Goal: Information Seeking & Learning: Learn about a topic

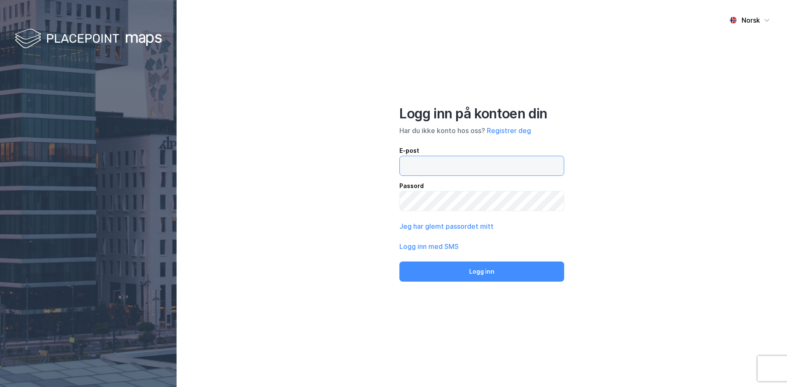
drag, startPoint x: 448, startPoint y: 172, endPoint x: 437, endPoint y: 175, distance: 11.3
click at [445, 173] on input "email" at bounding box center [482, 165] width 164 height 19
type input "[EMAIL_ADDRESS][DOMAIN_NAME]"
click at [399, 262] on button "Logg inn" at bounding box center [481, 272] width 165 height 20
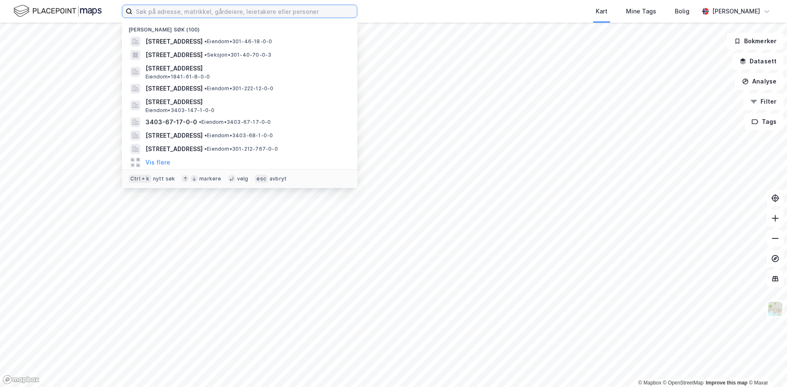
click at [169, 15] on input at bounding box center [244, 11] width 224 height 13
paste input "4005/2/4"
click at [167, 14] on input "4005/2/4" at bounding box center [239, 11] width 214 height 13
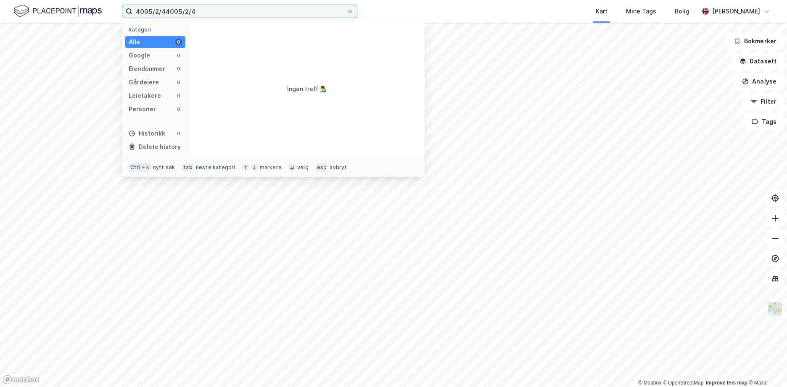
click at [169, 11] on input "4005/2/44005/2/4" at bounding box center [239, 11] width 214 height 13
click at [168, 11] on input "4005/2/4005/2/4" at bounding box center [239, 11] width 214 height 13
drag, startPoint x: 165, startPoint y: 10, endPoint x: 206, endPoint y: 13, distance: 41.3
click at [206, 13] on input "4005/2/4005/2/4" at bounding box center [239, 11] width 214 height 13
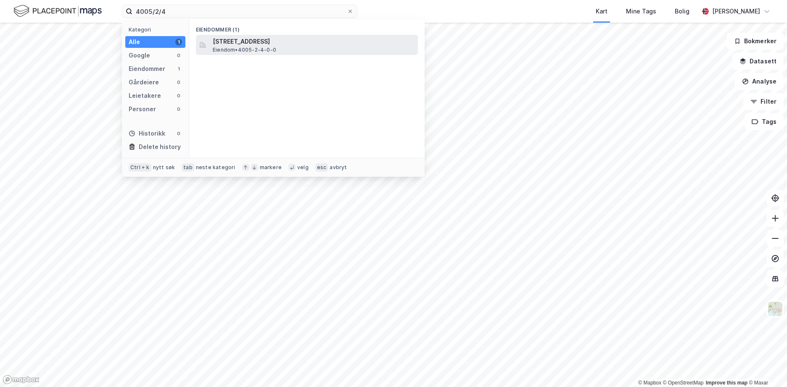
click at [245, 41] on span "[STREET_ADDRESS]" at bounding box center [314, 42] width 202 height 10
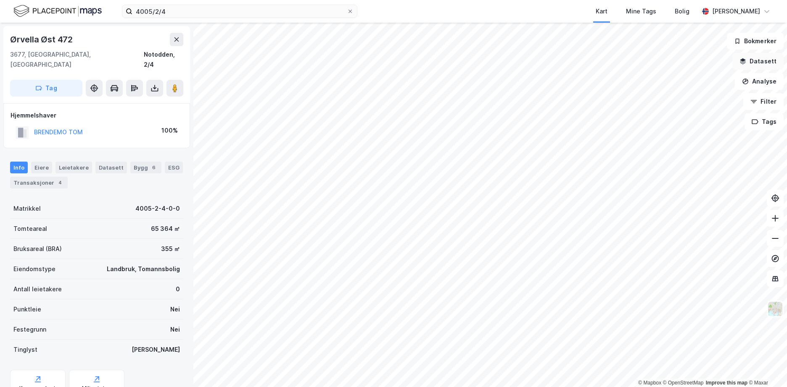
click at [759, 59] on button "Datasett" at bounding box center [757, 61] width 51 height 17
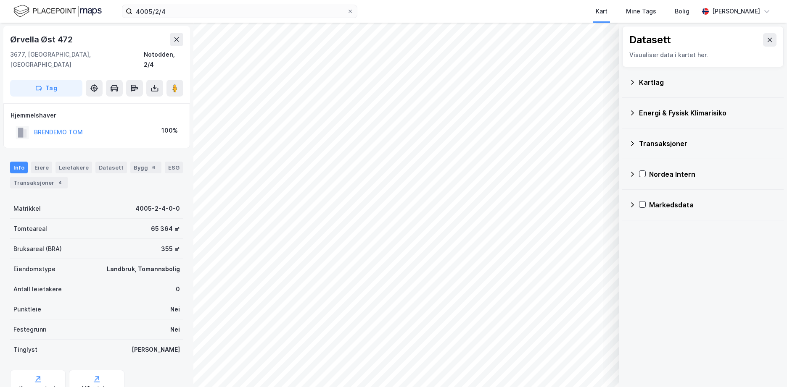
click at [631, 80] on icon at bounding box center [632, 82] width 7 height 7
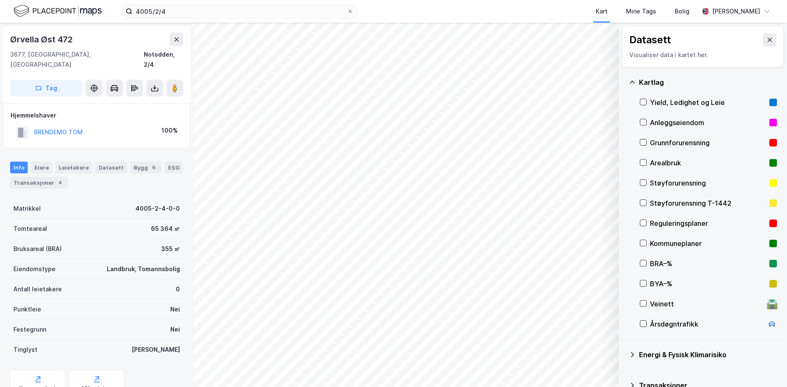
click at [646, 139] on div at bounding box center [643, 142] width 7 height 7
click at [643, 140] on icon at bounding box center [643, 143] width 6 height 6
click at [633, 82] on icon at bounding box center [632, 82] width 5 height 3
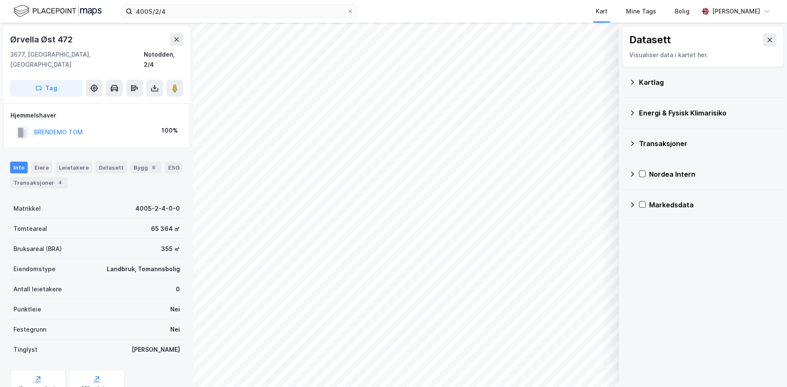
click at [632, 112] on icon at bounding box center [632, 113] width 7 height 7
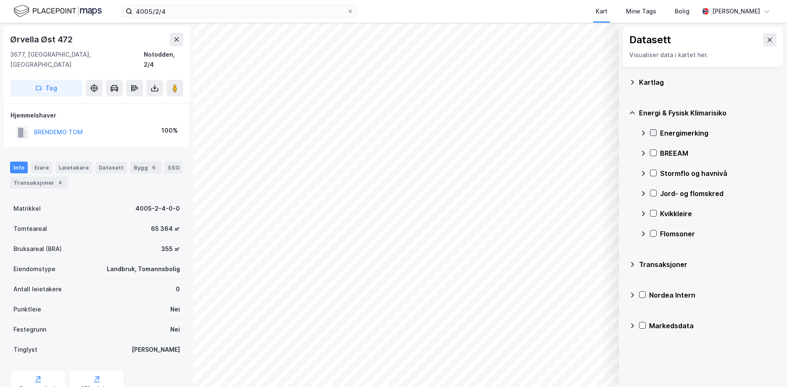
click at [655, 132] on icon at bounding box center [653, 133] width 6 height 6
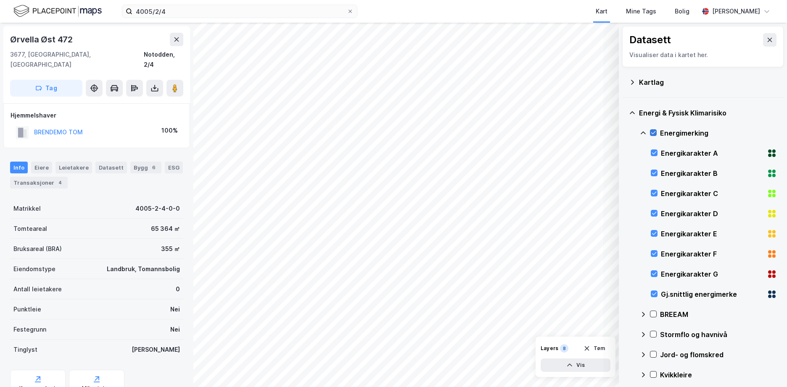
click at [655, 132] on icon at bounding box center [653, 133] width 6 height 6
click at [643, 132] on icon at bounding box center [642, 133] width 5 height 3
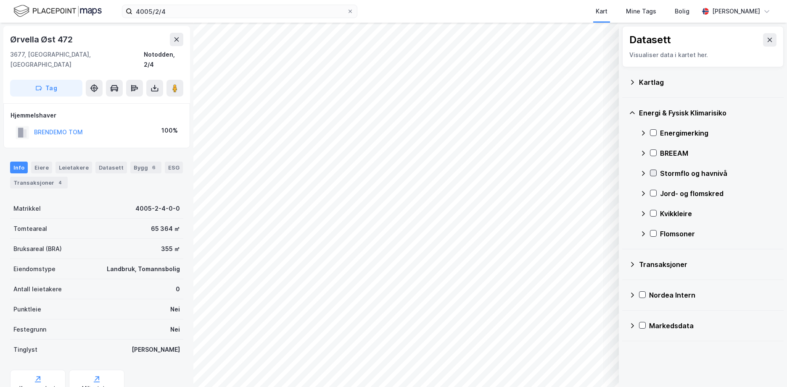
click at [654, 171] on icon at bounding box center [653, 173] width 6 height 6
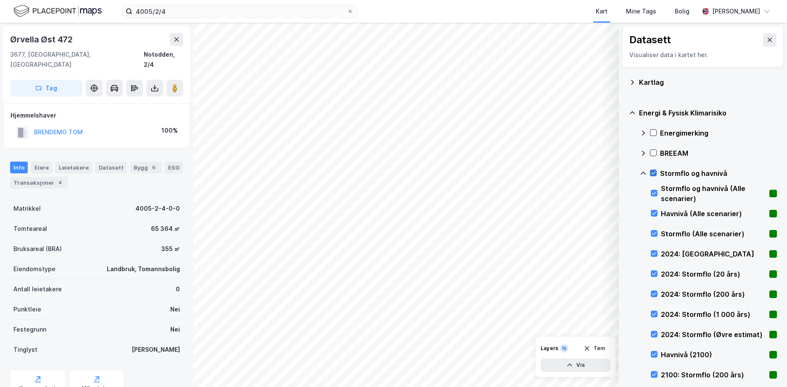
click at [654, 171] on icon at bounding box center [653, 173] width 6 height 6
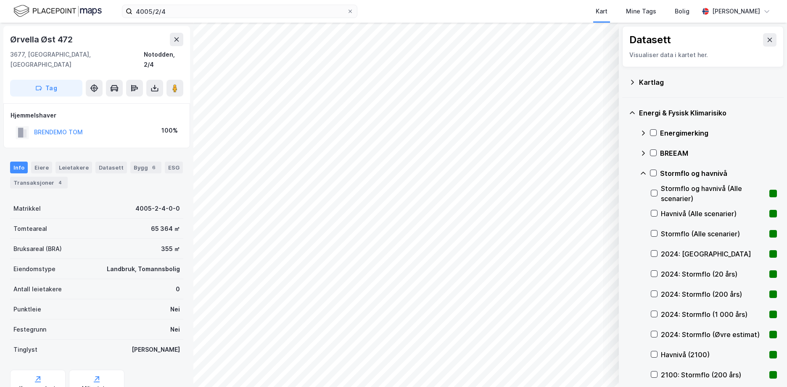
click at [644, 172] on icon at bounding box center [643, 173] width 7 height 7
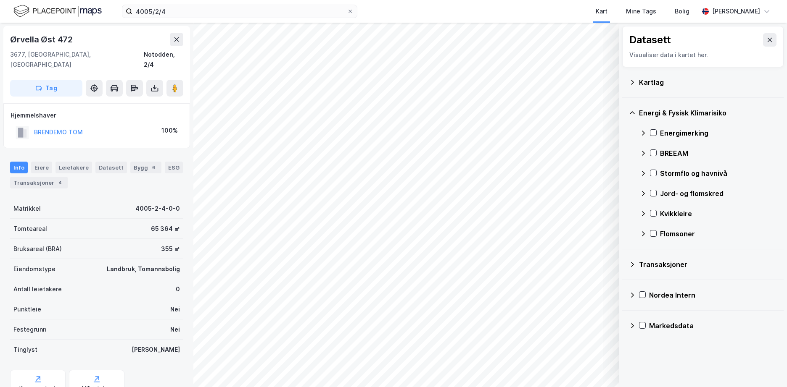
click at [653, 190] on div "Jord- og flomskred" at bounding box center [708, 194] width 137 height 20
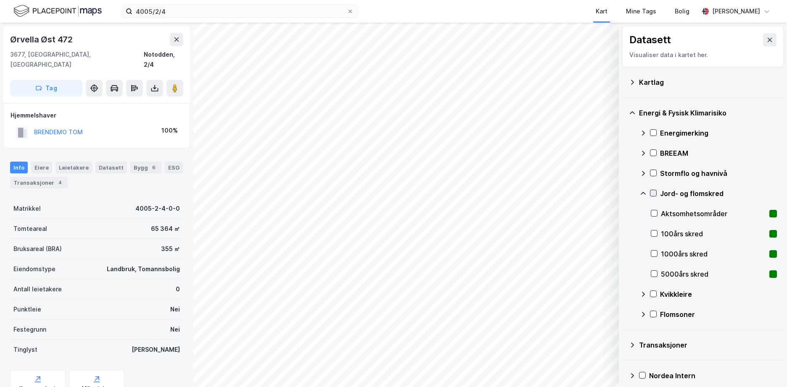
click at [653, 191] on icon at bounding box center [653, 193] width 6 height 6
click at [654, 189] on div "Jord- og flomskred" at bounding box center [708, 194] width 137 height 20
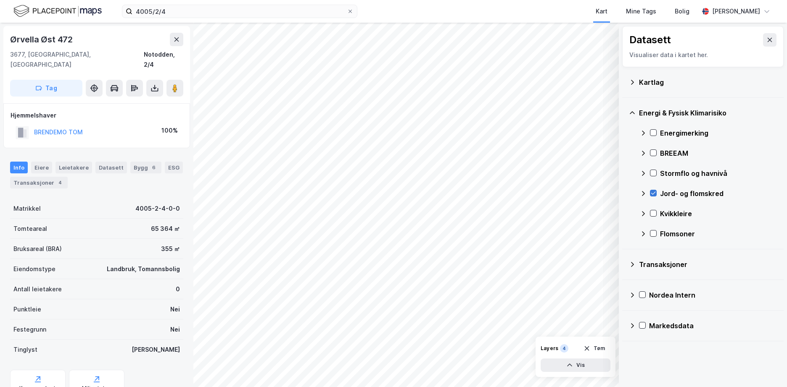
click at [652, 192] on icon at bounding box center [653, 193] width 6 height 6
click at [645, 194] on icon at bounding box center [643, 193] width 7 height 7
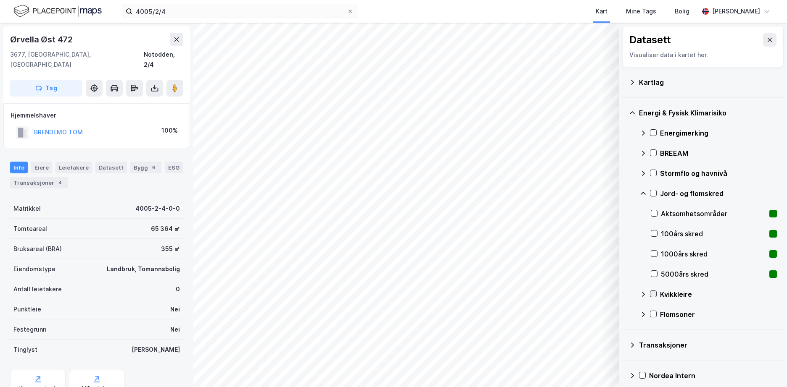
click at [654, 294] on icon at bounding box center [653, 294] width 5 height 3
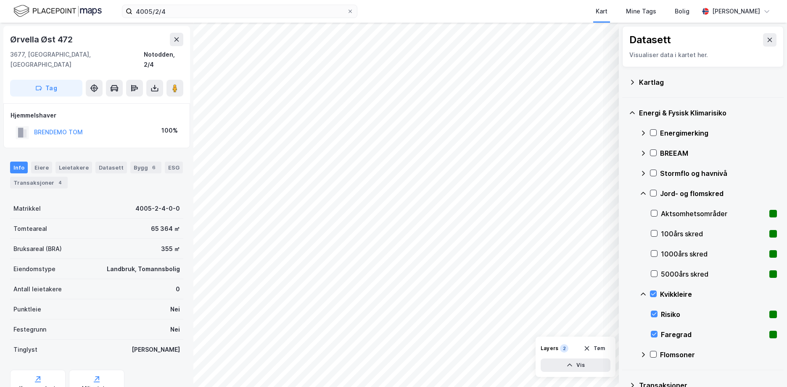
click at [656, 350] on div "Flomsoner" at bounding box center [708, 355] width 137 height 20
click at [654, 353] on icon at bounding box center [653, 355] width 6 height 6
click at [652, 193] on icon at bounding box center [653, 193] width 6 height 6
click at [652, 131] on icon at bounding box center [653, 133] width 6 height 6
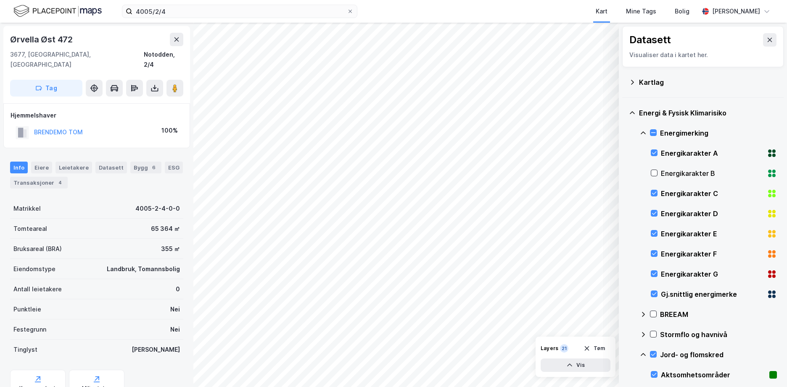
click at [642, 132] on icon at bounding box center [643, 133] width 7 height 7
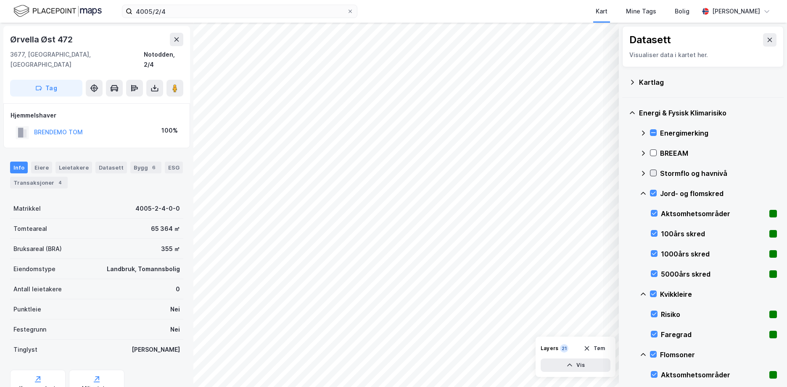
click at [653, 173] on icon at bounding box center [653, 173] width 6 height 6
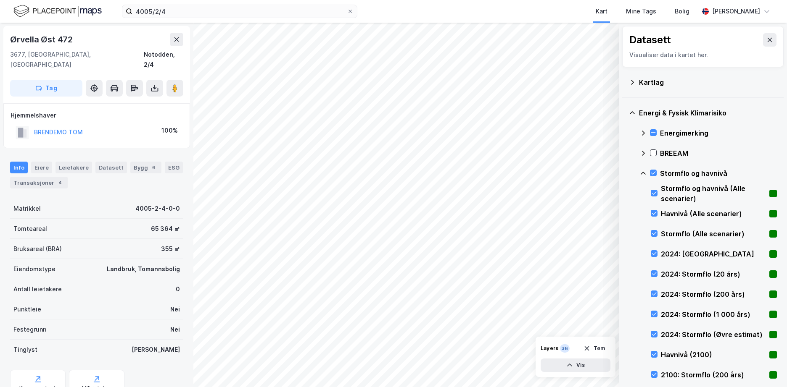
click at [643, 174] on icon at bounding box center [643, 173] width 7 height 7
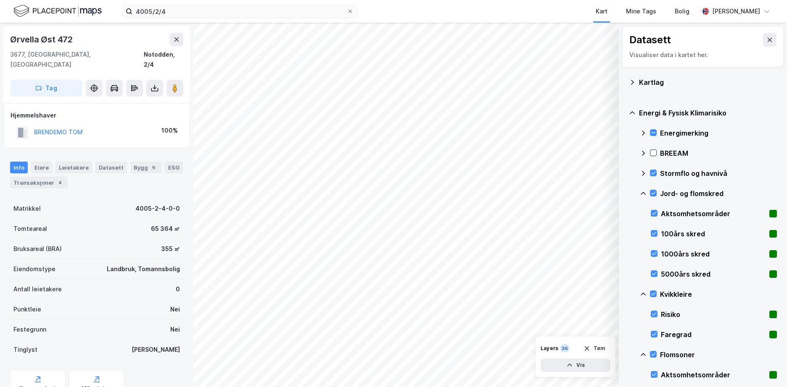
click at [643, 190] on icon at bounding box center [643, 193] width 7 height 7
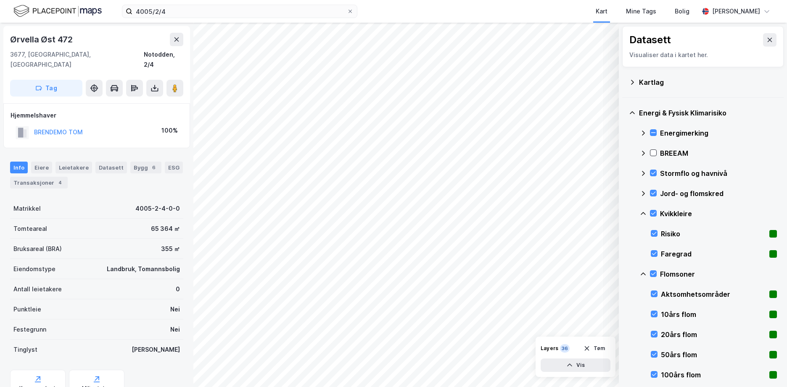
click at [643, 273] on icon at bounding box center [642, 274] width 5 height 3
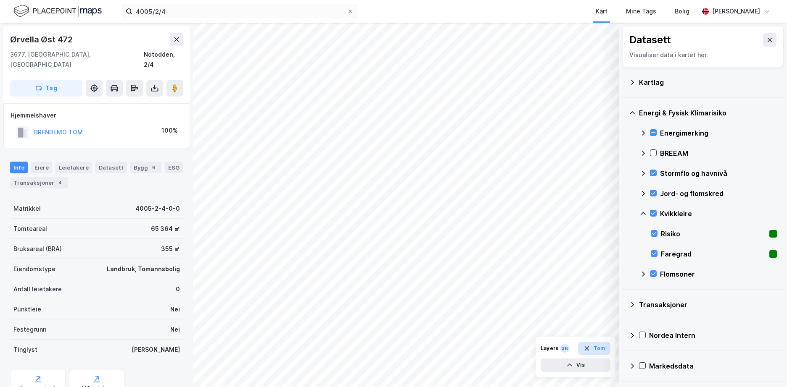
click at [599, 350] on button "Tøm" at bounding box center [594, 348] width 32 height 13
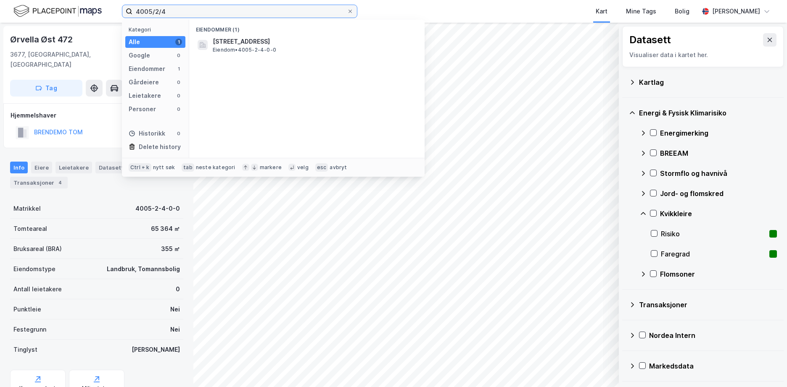
drag, startPoint x: 171, startPoint y: 13, endPoint x: 143, endPoint y: 14, distance: 28.2
click at [143, 14] on input "4005/2/4" at bounding box center [239, 11] width 214 height 13
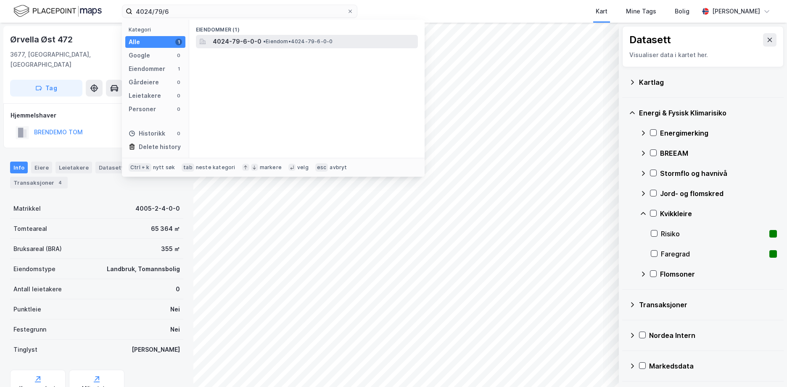
click at [253, 40] on span "4024-79-6-0-0" at bounding box center [237, 42] width 49 height 10
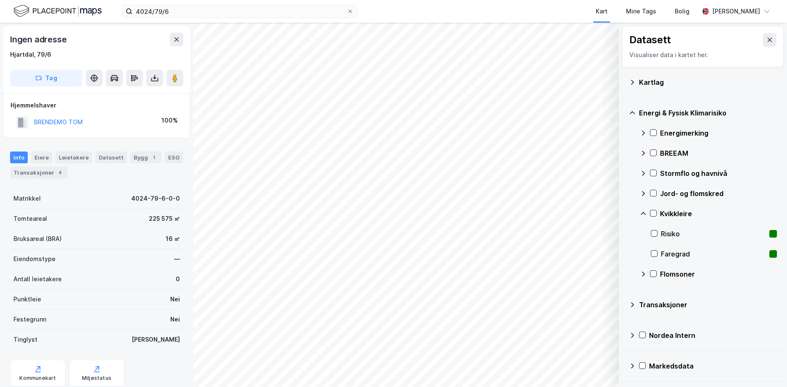
click at [632, 83] on icon at bounding box center [632, 82] width 7 height 7
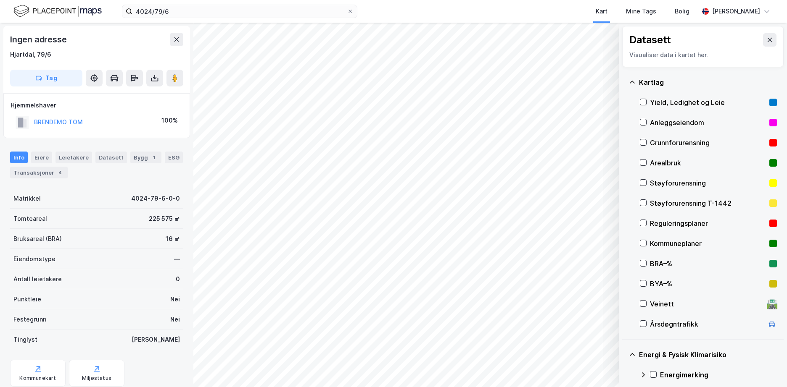
click at [667, 142] on div "Grunnforurensning" at bounding box center [708, 143] width 116 height 10
click at [633, 79] on icon at bounding box center [632, 82] width 7 height 7
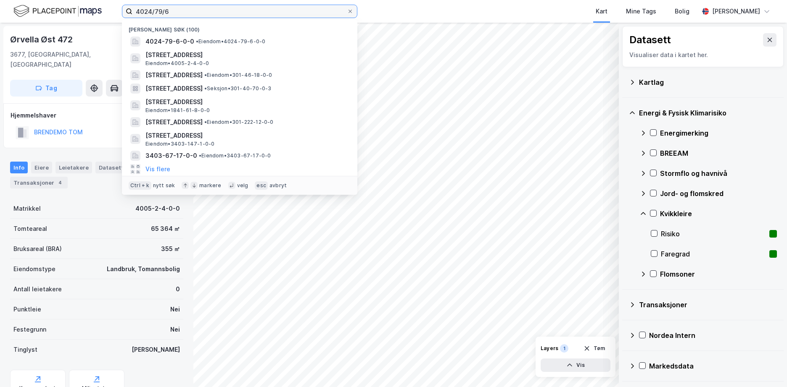
click at [194, 9] on input "4024/79/6" at bounding box center [239, 11] width 214 height 13
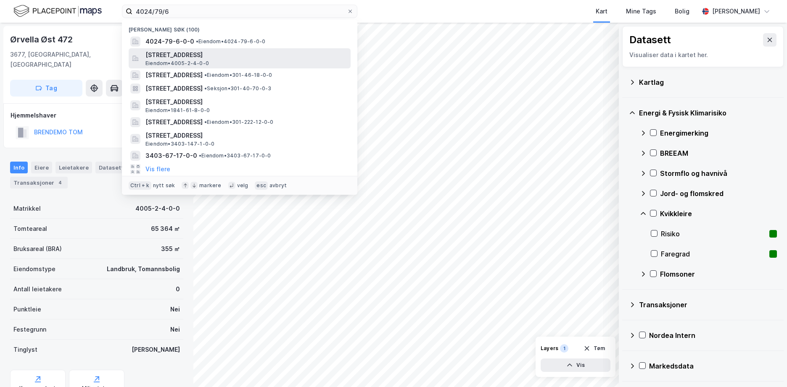
click at [173, 54] on span "[STREET_ADDRESS]" at bounding box center [246, 55] width 202 height 10
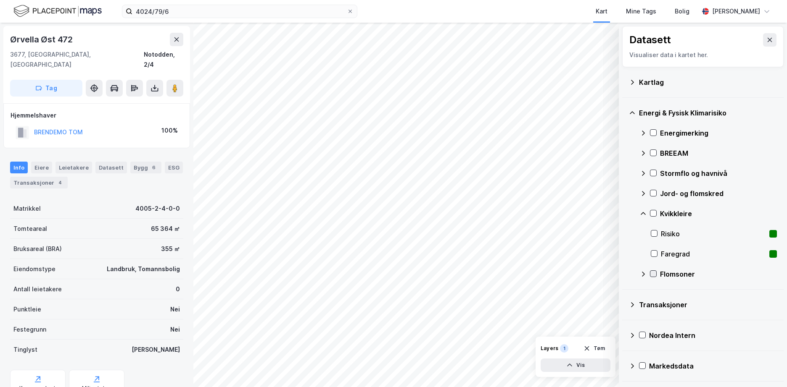
click at [654, 275] on icon at bounding box center [653, 274] width 6 height 6
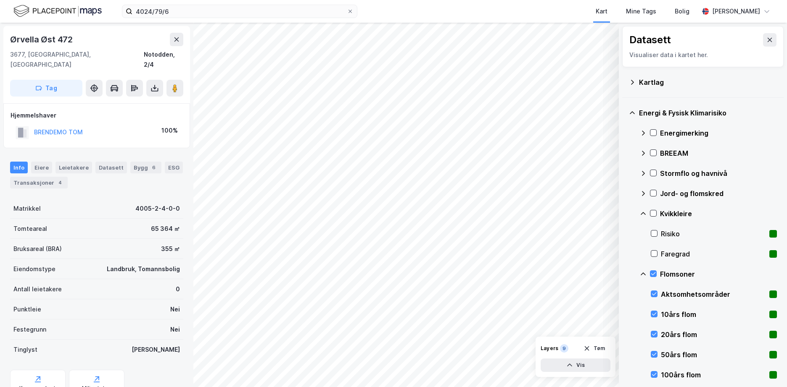
click at [642, 272] on icon at bounding box center [643, 274] width 7 height 7
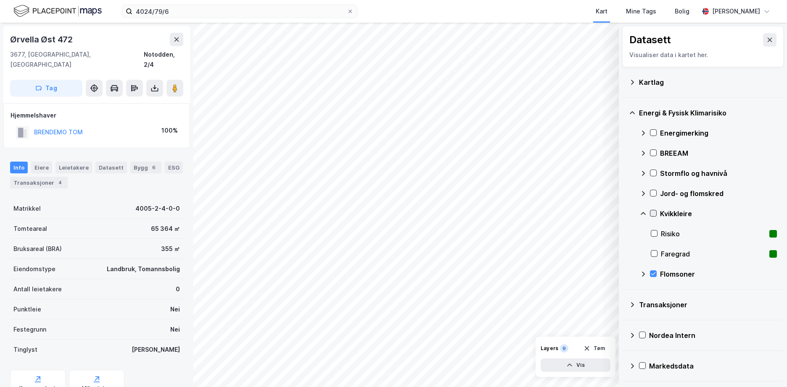
click at [656, 213] on icon at bounding box center [653, 214] width 6 height 6
click at [642, 213] on icon at bounding box center [642, 213] width 5 height 3
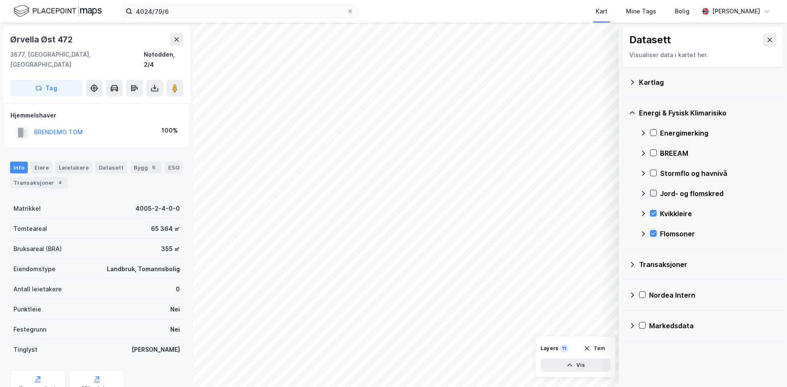
click at [652, 193] on icon at bounding box center [653, 193] width 6 height 6
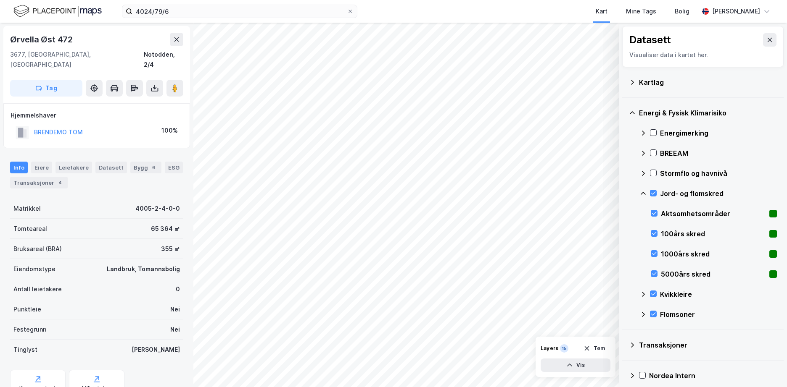
click at [643, 191] on icon at bounding box center [643, 193] width 7 height 7
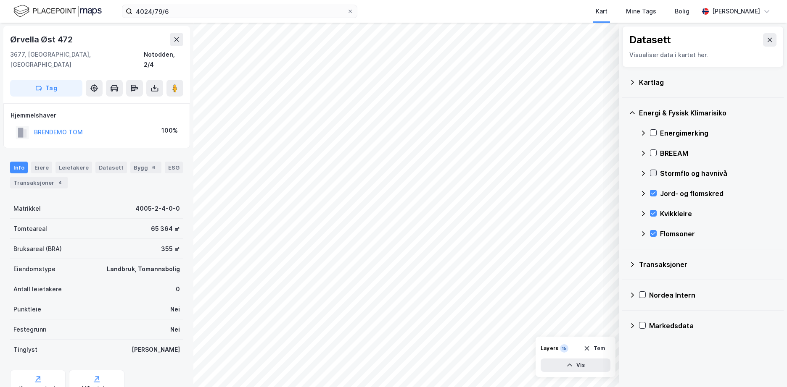
click at [654, 171] on icon at bounding box center [653, 173] width 6 height 6
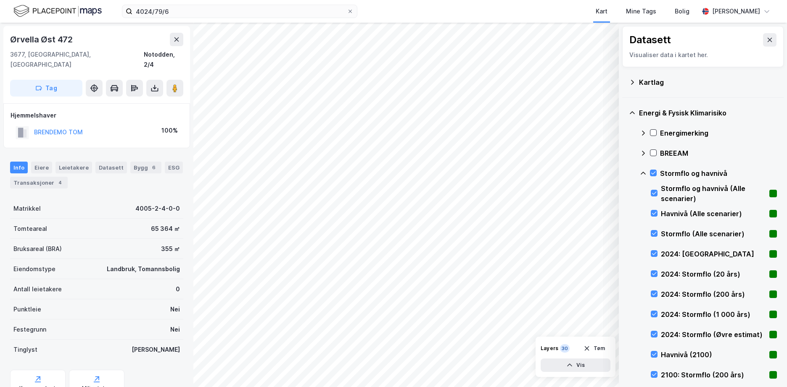
click at [642, 171] on icon at bounding box center [643, 173] width 7 height 7
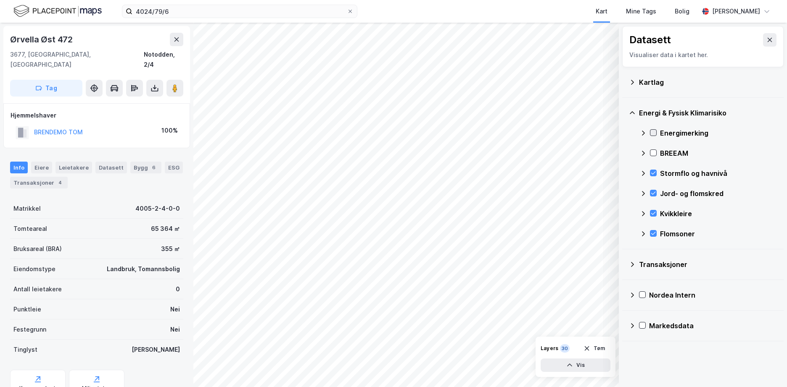
click at [655, 130] on icon at bounding box center [653, 133] width 6 height 6
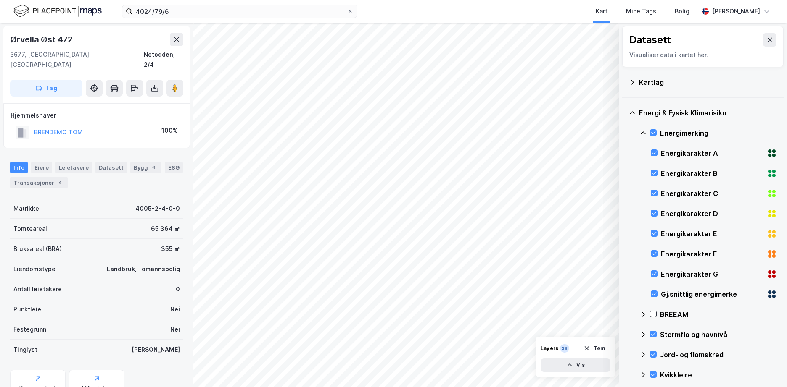
click at [644, 134] on icon at bounding box center [643, 133] width 7 height 7
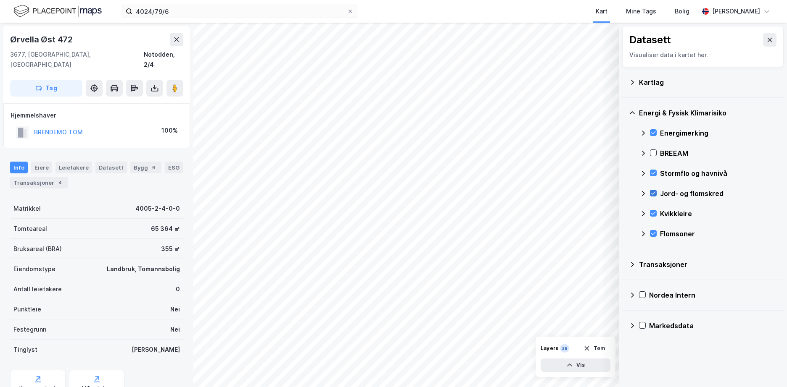
click at [653, 192] on icon at bounding box center [653, 193] width 6 height 6
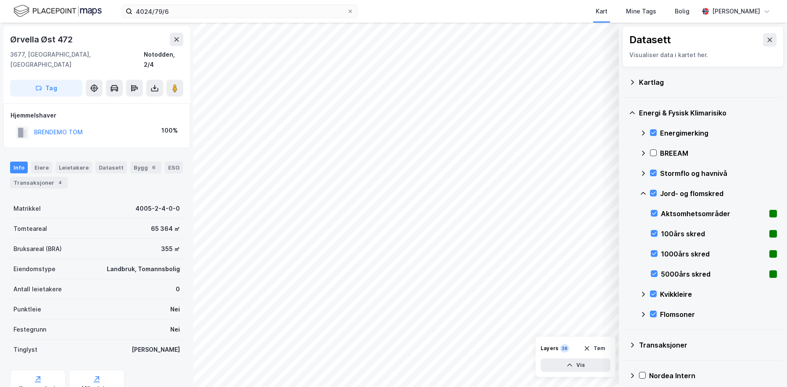
click at [644, 191] on icon at bounding box center [643, 193] width 7 height 7
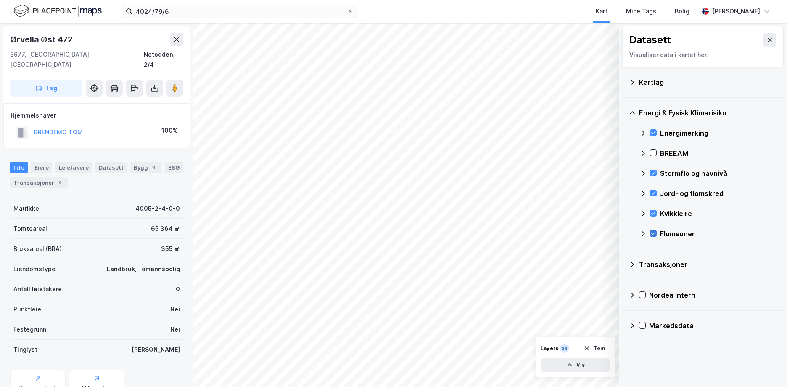
click at [653, 232] on icon at bounding box center [653, 234] width 6 height 6
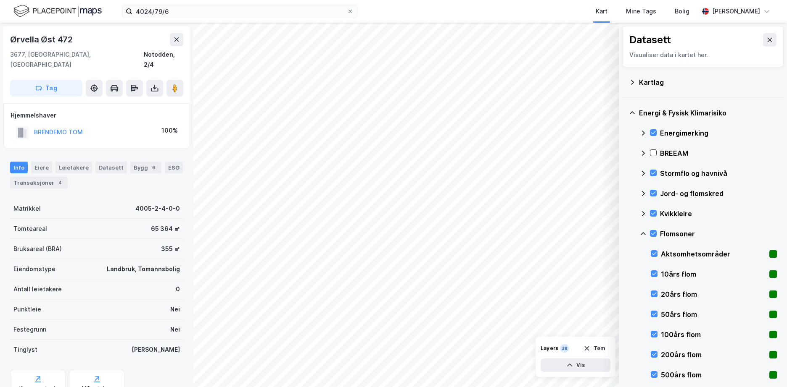
click at [642, 231] on icon at bounding box center [643, 234] width 7 height 7
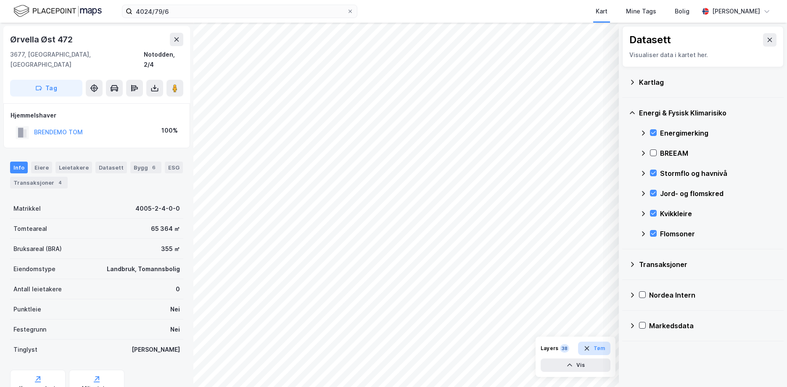
click at [594, 346] on button "Tøm" at bounding box center [594, 348] width 32 height 13
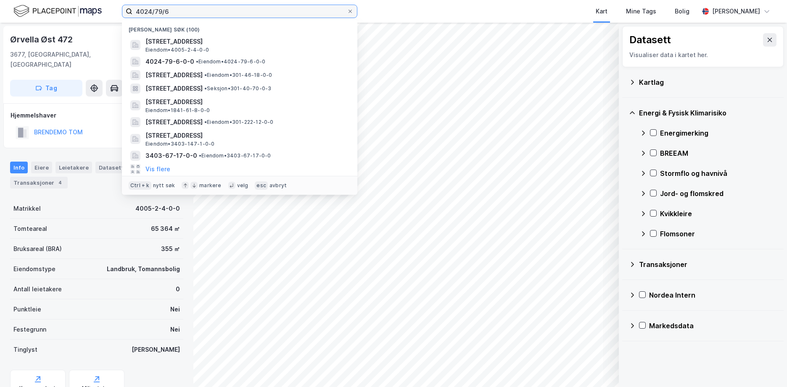
drag, startPoint x: 174, startPoint y: 13, endPoint x: 144, endPoint y: 9, distance: 30.1
click at [144, 9] on input "4024/79/6" at bounding box center [239, 11] width 214 height 13
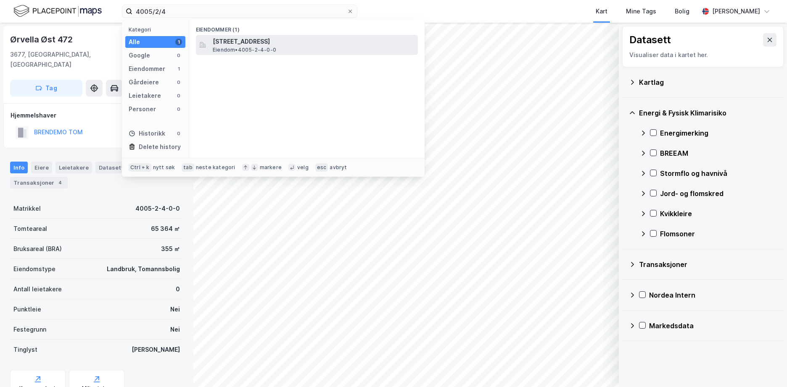
click at [287, 39] on span "[STREET_ADDRESS]" at bounding box center [314, 42] width 202 height 10
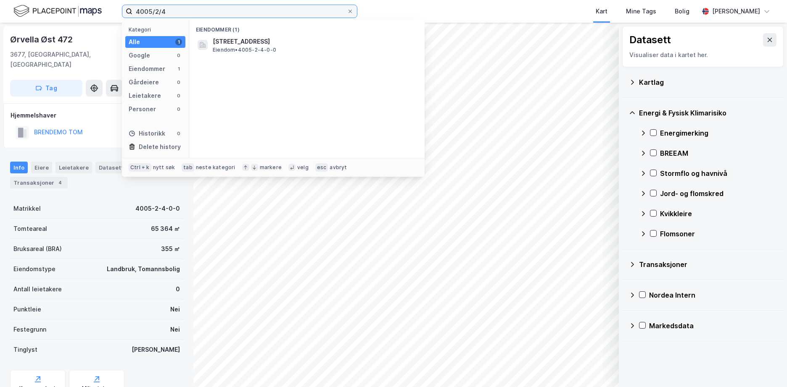
click at [178, 12] on input "4005/2/4" at bounding box center [239, 11] width 214 height 13
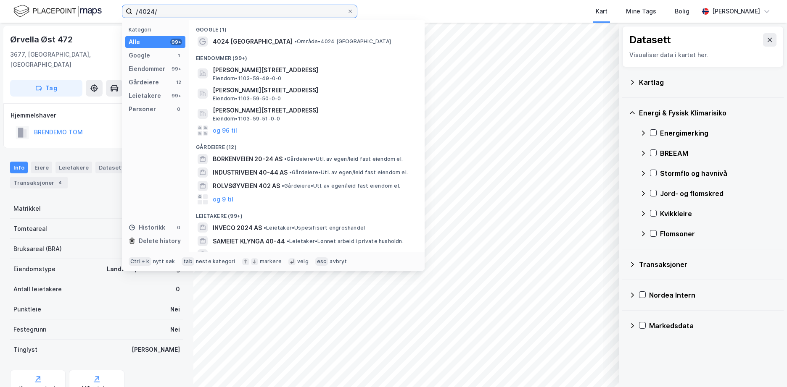
drag, startPoint x: 178, startPoint y: 12, endPoint x: 133, endPoint y: 11, distance: 45.4
click at [133, 11] on input "/4024/" at bounding box center [239, 11] width 214 height 13
drag, startPoint x: 166, startPoint y: 12, endPoint x: 135, endPoint y: 17, distance: 31.2
click at [135, 17] on input "/4024/" at bounding box center [239, 11] width 214 height 13
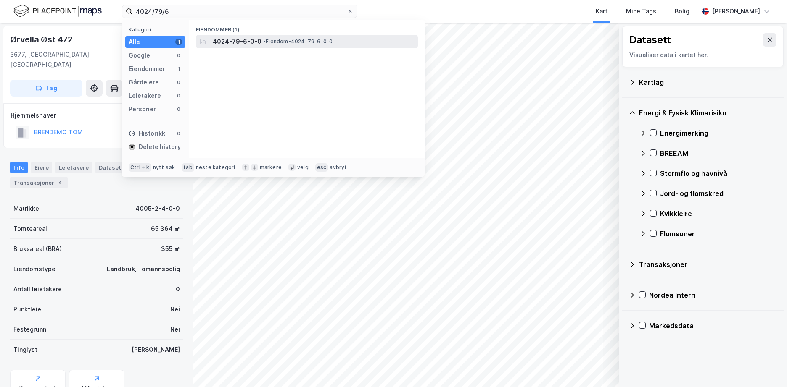
click at [273, 40] on span "• Eiendom • 4024-79-6-0-0" at bounding box center [297, 41] width 69 height 7
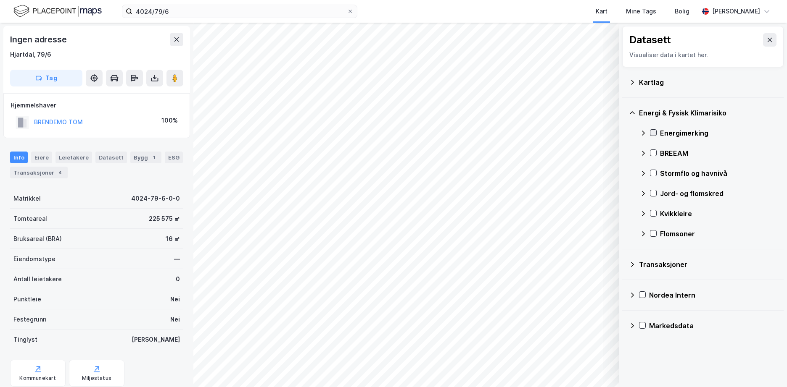
click at [654, 134] on icon at bounding box center [653, 133] width 6 height 6
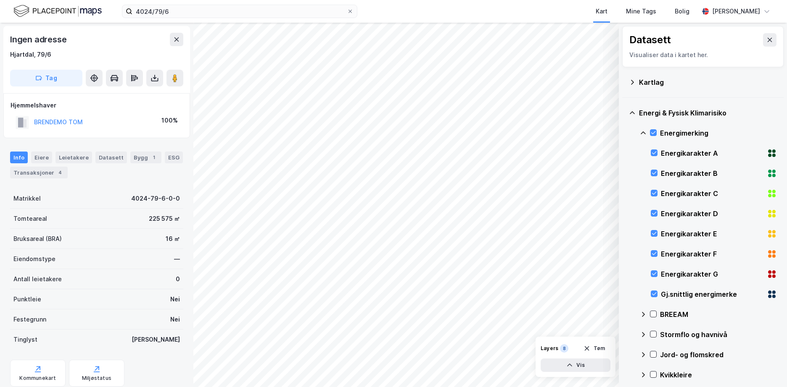
click at [645, 130] on icon at bounding box center [643, 133] width 7 height 7
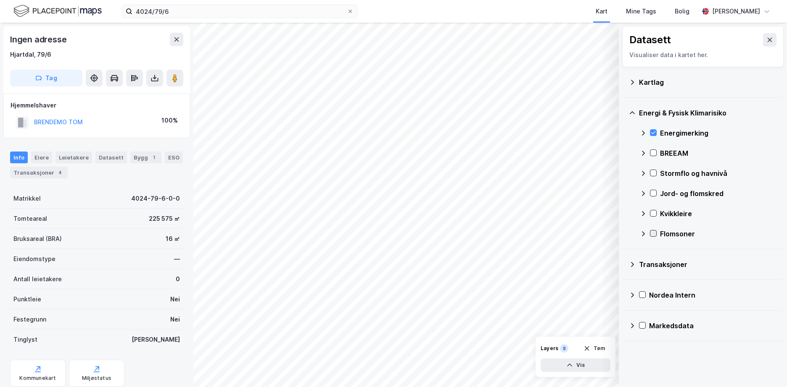
click at [654, 231] on icon at bounding box center [653, 234] width 6 height 6
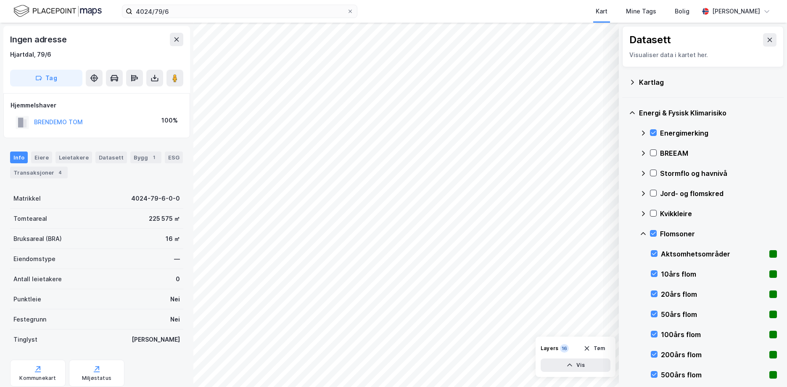
click at [643, 231] on icon at bounding box center [643, 234] width 7 height 7
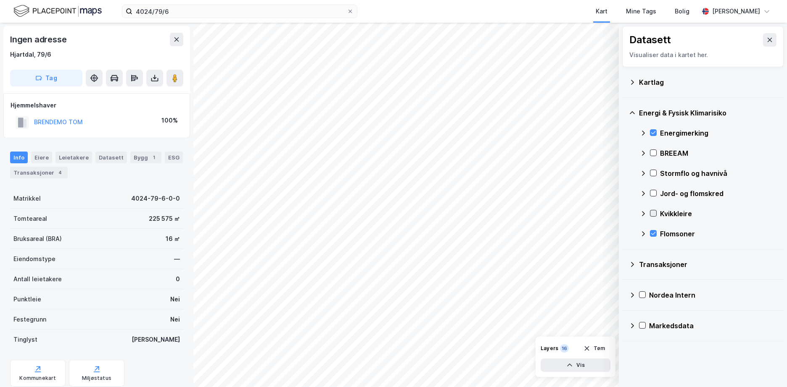
click at [654, 212] on icon at bounding box center [653, 214] width 6 height 6
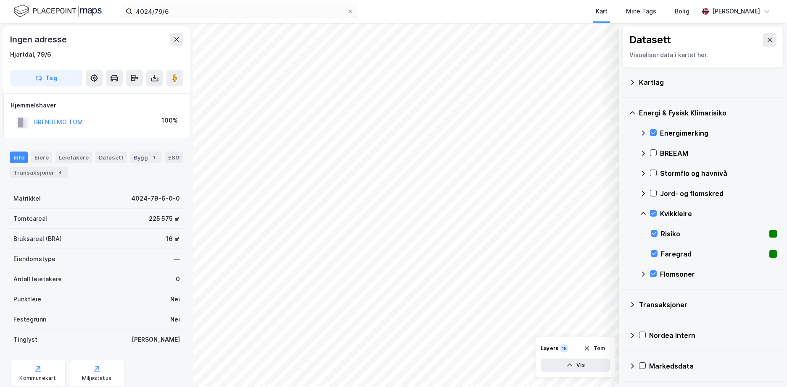
click at [642, 210] on div "Kvikkleire" at bounding box center [708, 214] width 137 height 20
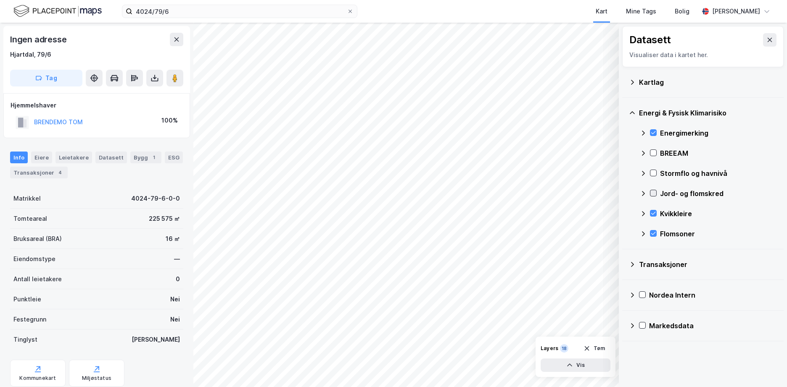
click at [653, 191] on icon at bounding box center [653, 193] width 6 height 6
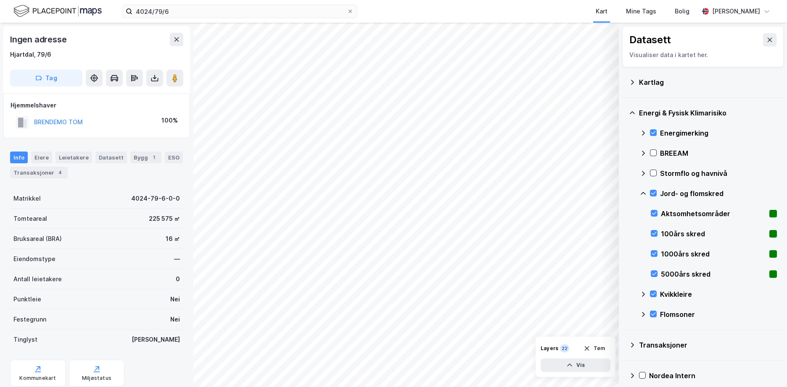
click at [642, 191] on icon at bounding box center [643, 193] width 7 height 7
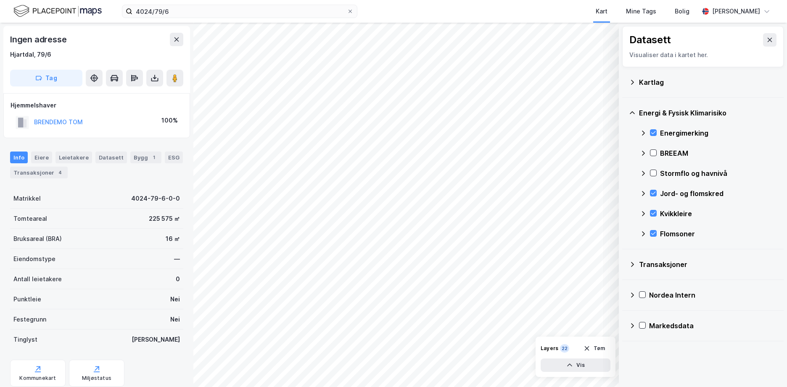
click at [652, 169] on div "Stormflo og havnivå" at bounding box center [708, 173] width 137 height 20
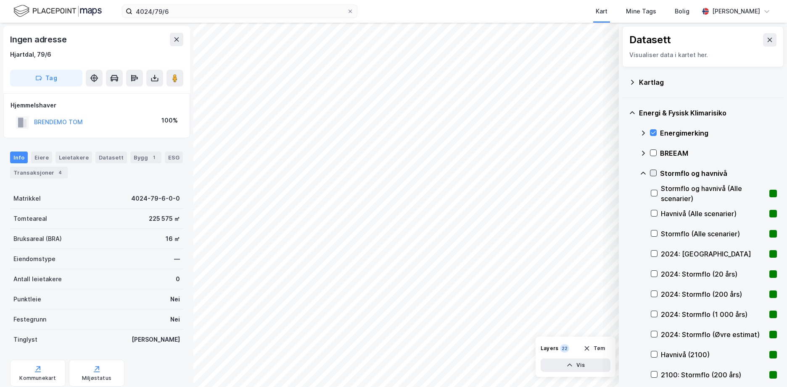
click at [652, 174] on icon at bounding box center [653, 173] width 5 height 3
click at [644, 171] on icon at bounding box center [643, 173] width 7 height 7
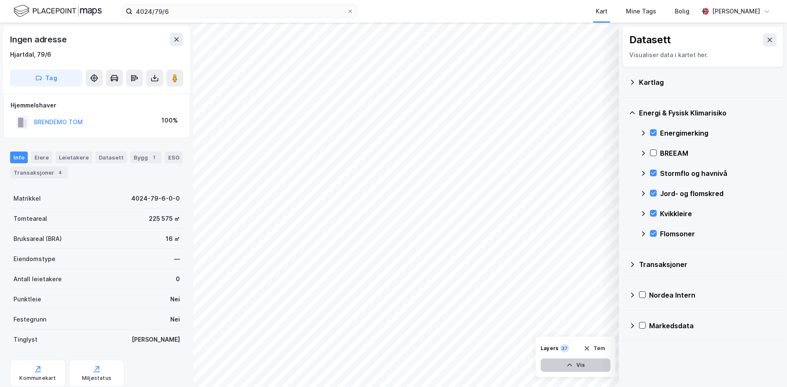
click at [580, 366] on button "Vis" at bounding box center [575, 365] width 70 height 13
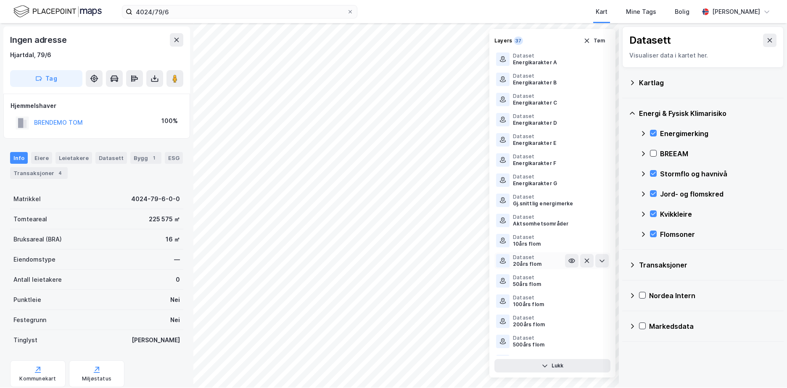
scroll to position [84, 0]
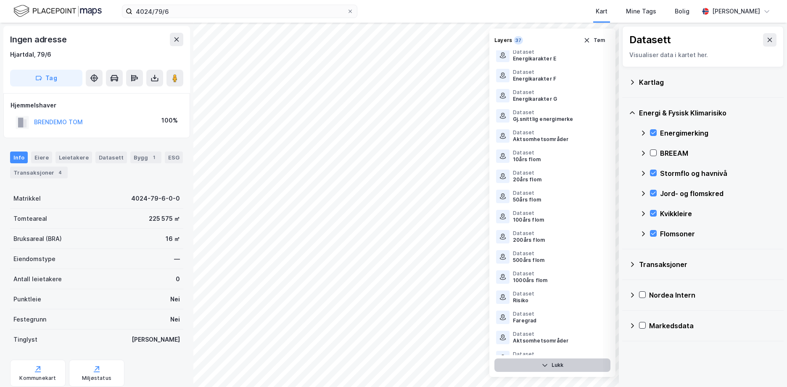
click at [567, 370] on button "Lukk" at bounding box center [552, 365] width 116 height 13
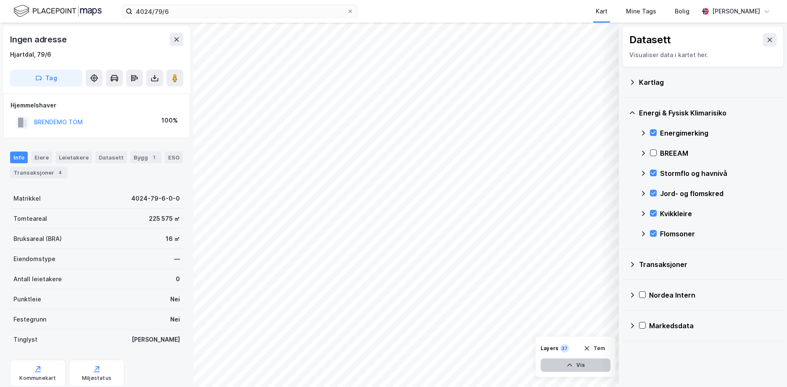
click at [555, 365] on button "Vis" at bounding box center [575, 365] width 70 height 13
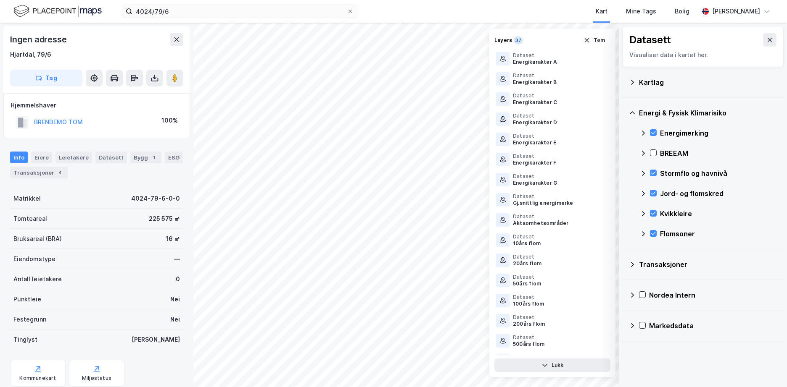
click at [652, 207] on div "Kvikkleire" at bounding box center [708, 214] width 137 height 20
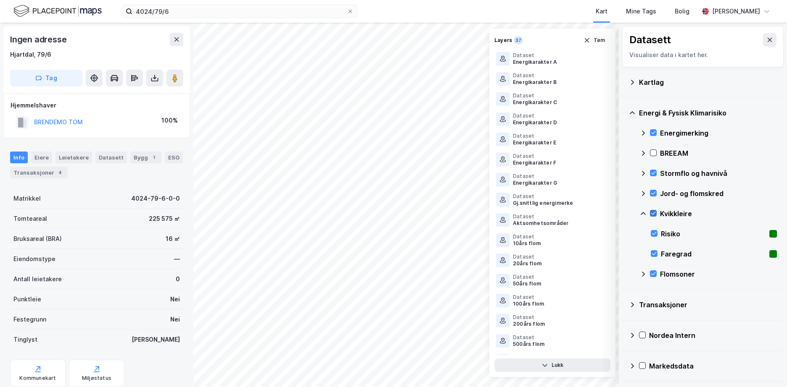
click at [655, 213] on icon at bounding box center [653, 214] width 6 height 6
click at [654, 212] on icon at bounding box center [653, 214] width 6 height 6
click at [652, 189] on div "Jord- og flomskred" at bounding box center [708, 194] width 137 height 20
click at [652, 191] on icon at bounding box center [653, 193] width 6 height 6
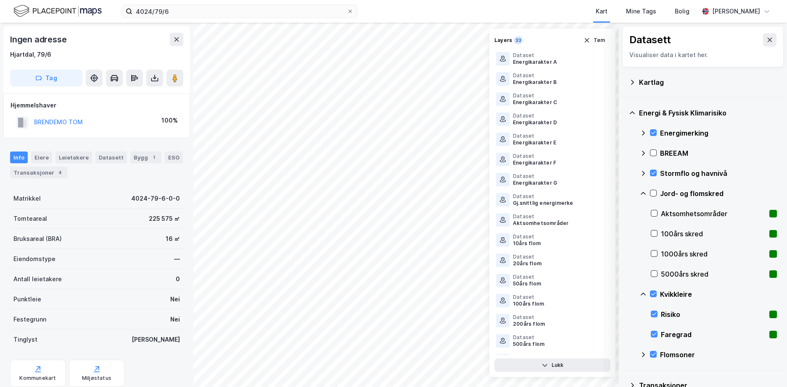
click at [652, 192] on icon at bounding box center [653, 193] width 6 height 6
click at [653, 294] on icon at bounding box center [653, 294] width 6 height 6
click at [651, 191] on icon at bounding box center [653, 193] width 6 height 6
click at [546, 363] on icon "button" at bounding box center [544, 365] width 7 height 7
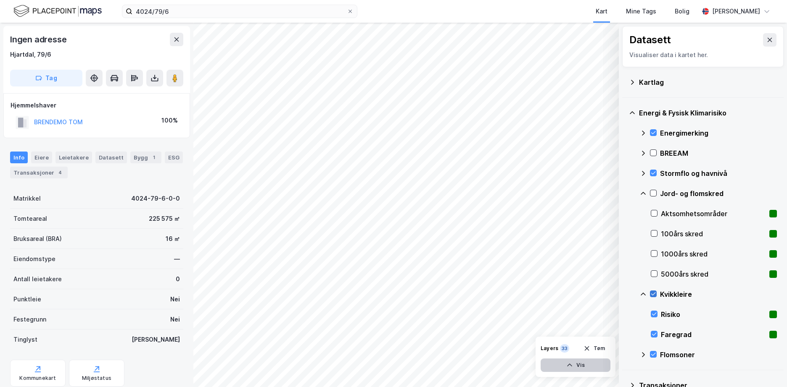
click at [652, 295] on icon at bounding box center [653, 294] width 5 height 3
click at [652, 294] on icon at bounding box center [653, 294] width 6 height 6
click at [656, 352] on icon at bounding box center [653, 355] width 6 height 6
click at [652, 293] on icon at bounding box center [653, 294] width 6 height 6
click at [654, 173] on icon at bounding box center [653, 173] width 6 height 6
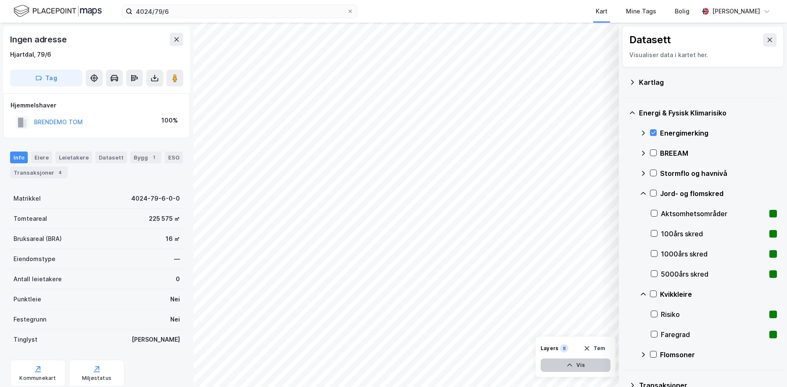
click at [651, 350] on div "Flomsoner" at bounding box center [708, 355] width 137 height 20
click at [654, 357] on icon at bounding box center [653, 355] width 6 height 6
click at [599, 343] on button "Tøm" at bounding box center [594, 348] width 32 height 13
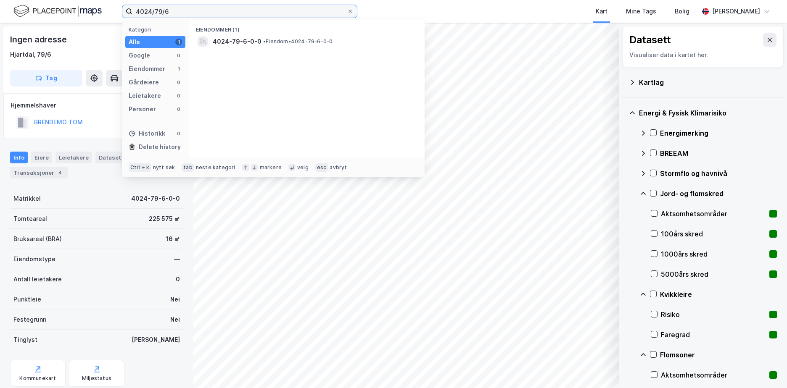
drag, startPoint x: 175, startPoint y: 12, endPoint x: 108, endPoint y: 9, distance: 67.7
click at [108, 9] on div "4024/79/6 Kategori Alle 1 Google 0 Eiendommer 1 Gårdeiere 0 Leietakere 0 Person…" at bounding box center [393, 11] width 787 height 23
paste input "3905/456/1"
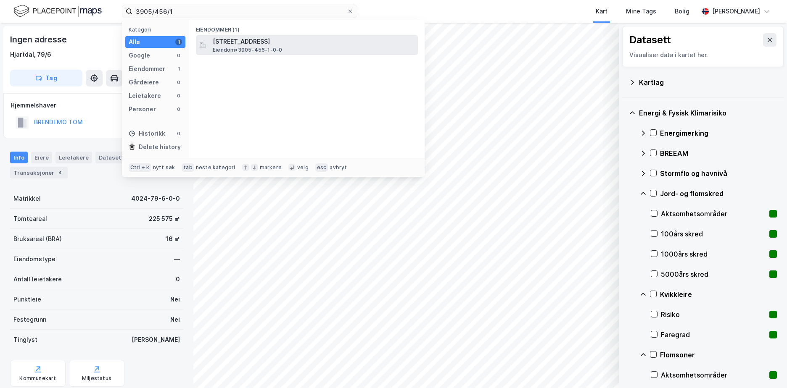
click at [235, 44] on span "[STREET_ADDRESS]" at bounding box center [314, 42] width 202 height 10
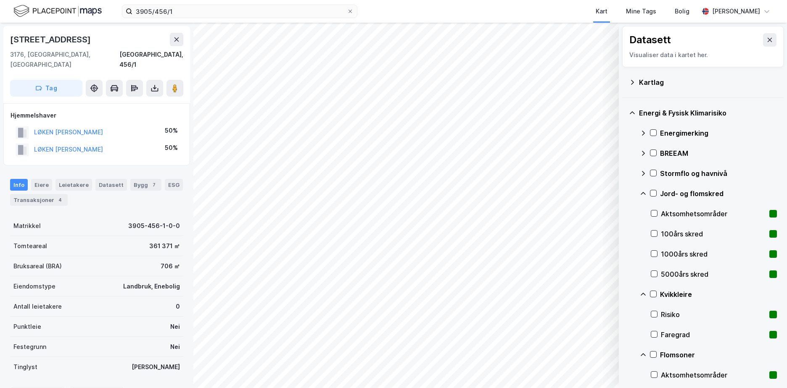
click at [632, 82] on icon at bounding box center [632, 82] width 7 height 7
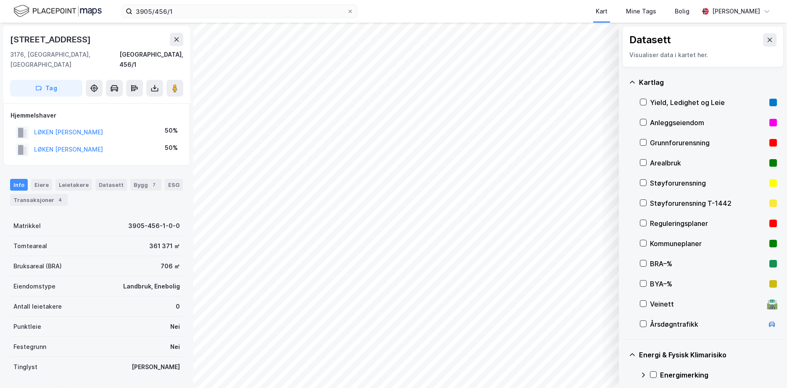
click at [632, 82] on icon at bounding box center [632, 82] width 7 height 7
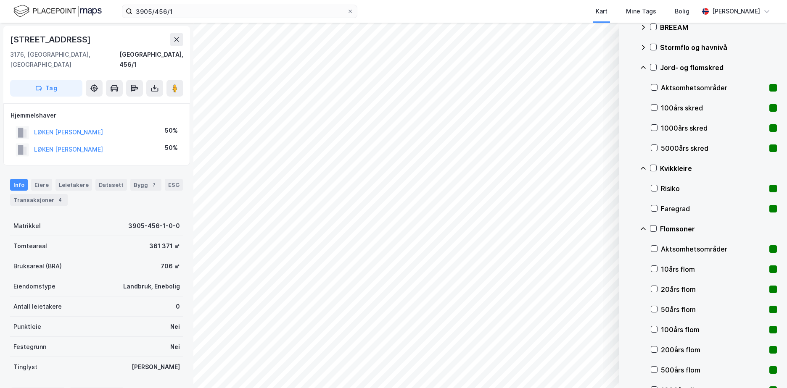
scroll to position [210, 0]
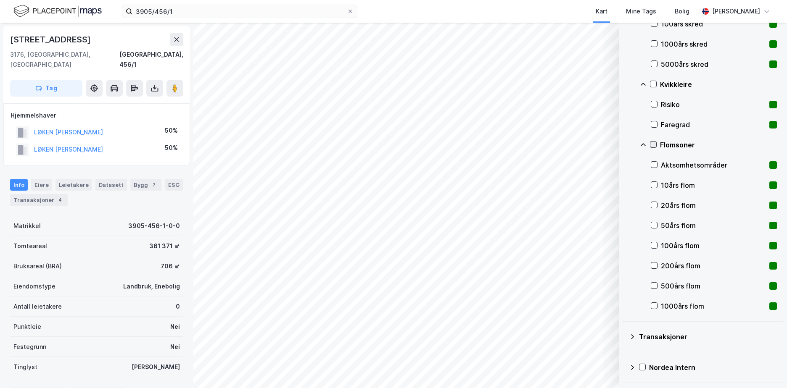
click at [653, 145] on icon at bounding box center [653, 145] width 6 height 6
click at [652, 144] on icon at bounding box center [653, 145] width 6 height 6
click at [653, 304] on icon at bounding box center [654, 306] width 6 height 6
click at [655, 284] on icon at bounding box center [654, 286] width 6 height 6
click at [654, 263] on icon at bounding box center [654, 266] width 6 height 6
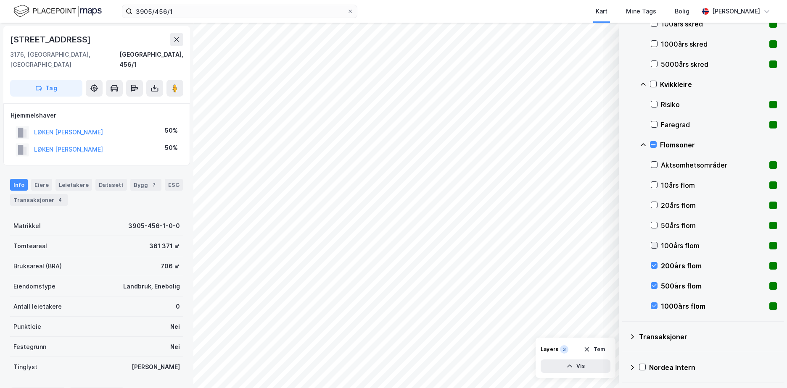
click at [655, 244] on icon at bounding box center [654, 245] width 6 height 6
click at [656, 221] on div "50års flom" at bounding box center [714, 226] width 126 height 20
click at [656, 202] on icon at bounding box center [654, 205] width 6 height 6
click at [654, 183] on icon at bounding box center [654, 185] width 6 height 6
click at [652, 142] on icon at bounding box center [653, 145] width 6 height 6
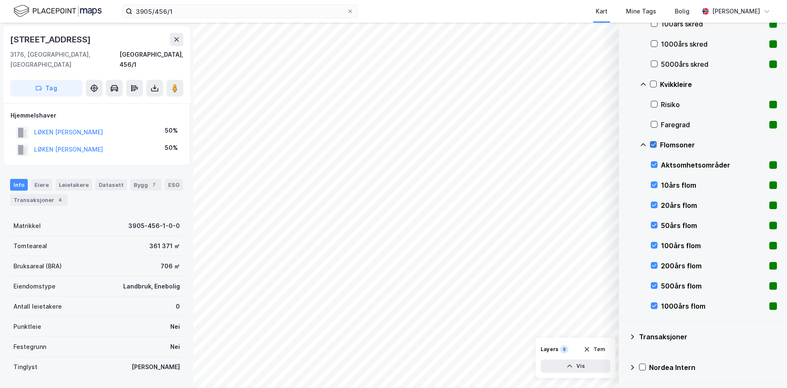
click at [652, 141] on div at bounding box center [653, 144] width 7 height 7
click at [653, 84] on icon at bounding box center [653, 84] width 6 height 6
click at [654, 82] on icon at bounding box center [653, 84] width 6 height 6
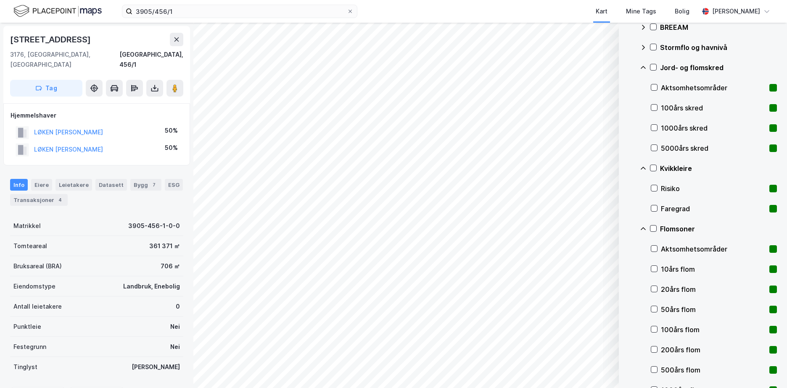
scroll to position [84, 0]
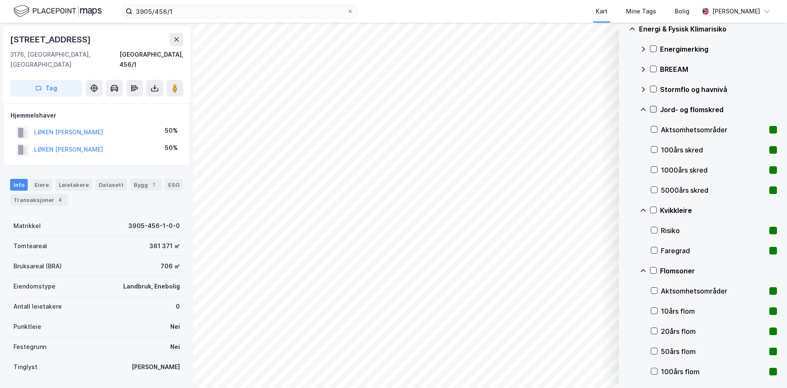
click at [653, 111] on icon at bounding box center [653, 109] width 6 height 6
click at [653, 107] on icon at bounding box center [653, 109] width 6 height 6
click at [652, 88] on icon at bounding box center [653, 89] width 6 height 6
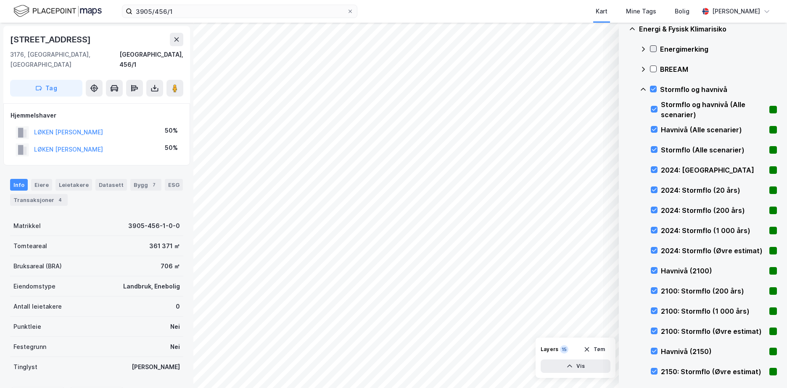
click at [654, 52] on icon at bounding box center [653, 49] width 6 height 6
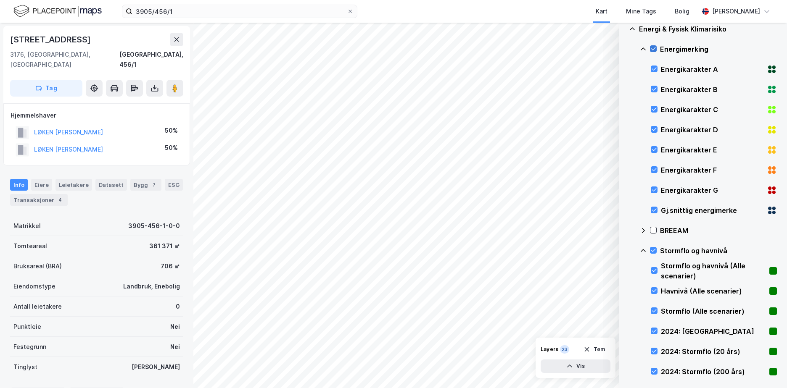
scroll to position [0, 0]
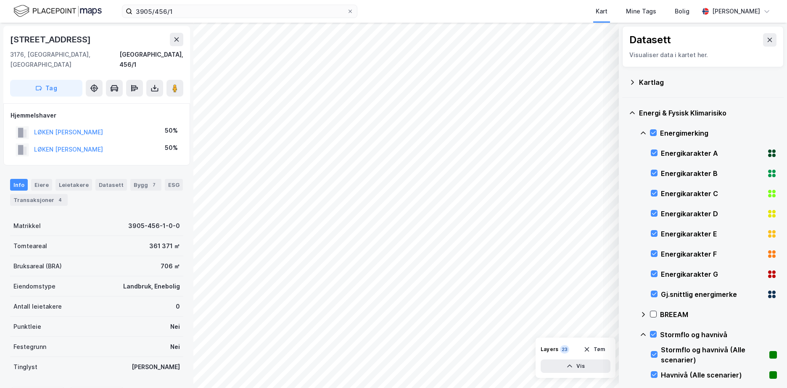
click at [631, 82] on icon at bounding box center [632, 82] width 7 height 7
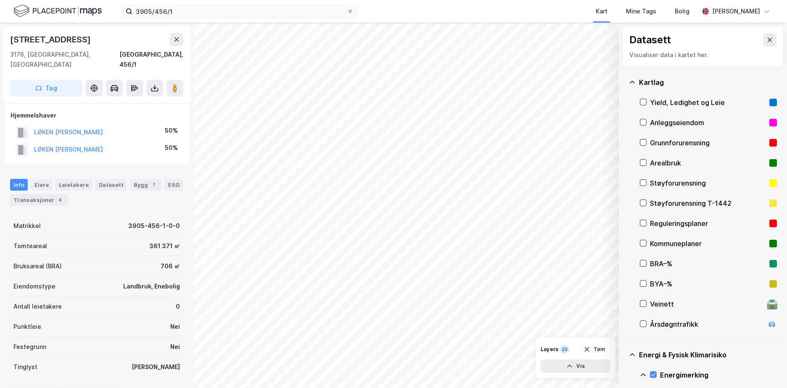
click at [651, 143] on div "Grunnforurensning" at bounding box center [708, 143] width 116 height 10
click at [601, 351] on button "Tøm" at bounding box center [594, 349] width 32 height 13
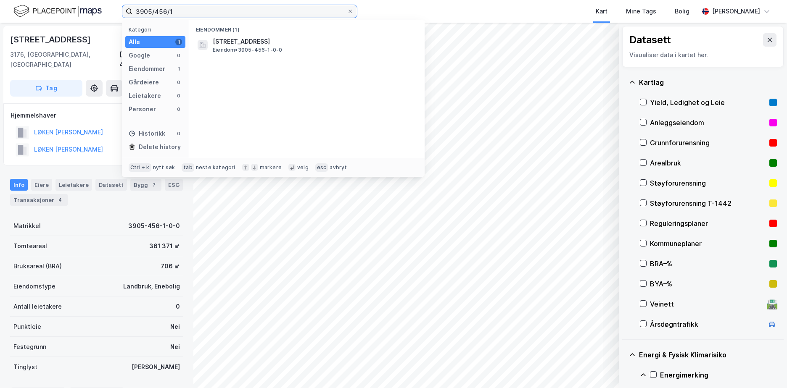
drag, startPoint x: 155, startPoint y: 8, endPoint x: 180, endPoint y: 10, distance: 25.3
click at [180, 10] on input "3905/456/1" at bounding box center [239, 11] width 214 height 13
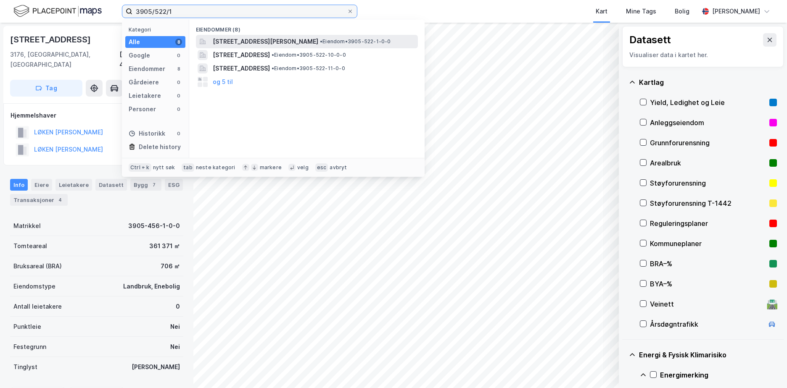
type input "3905/522/1"
click at [290, 42] on span "[STREET_ADDRESS][PERSON_NAME]" at bounding box center [265, 42] width 105 height 10
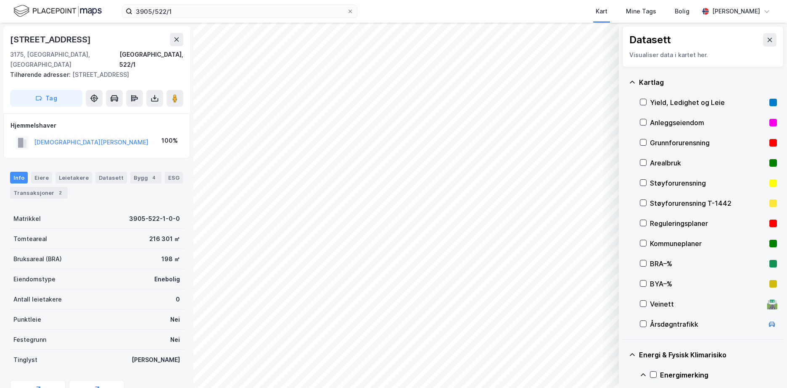
click at [633, 81] on icon at bounding box center [632, 82] width 7 height 7
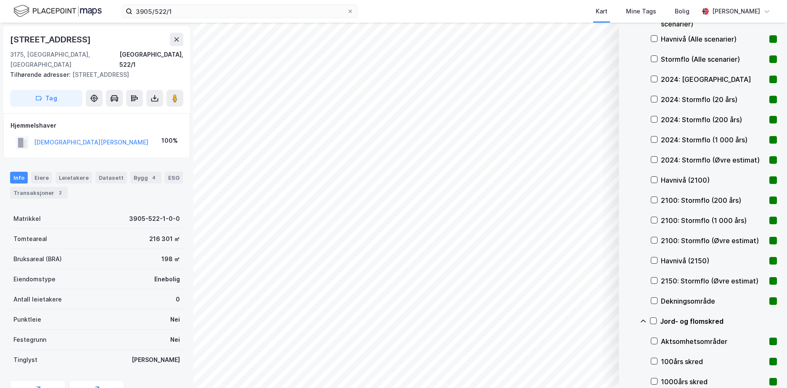
scroll to position [630, 0]
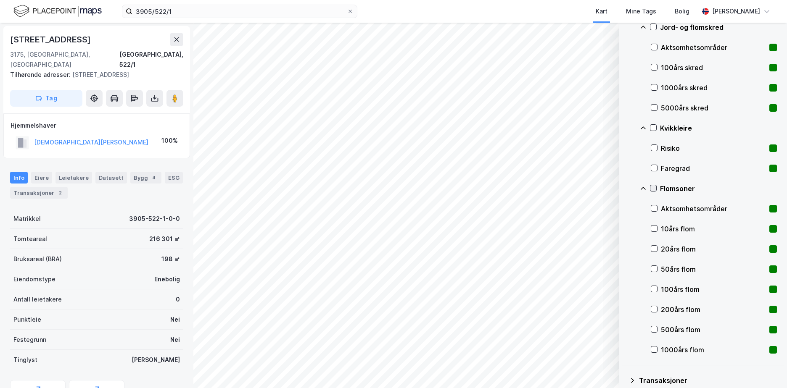
click at [652, 185] on div at bounding box center [653, 188] width 7 height 7
click at [652, 128] on icon at bounding box center [653, 128] width 6 height 6
click at [653, 30] on icon at bounding box center [653, 27] width 6 height 6
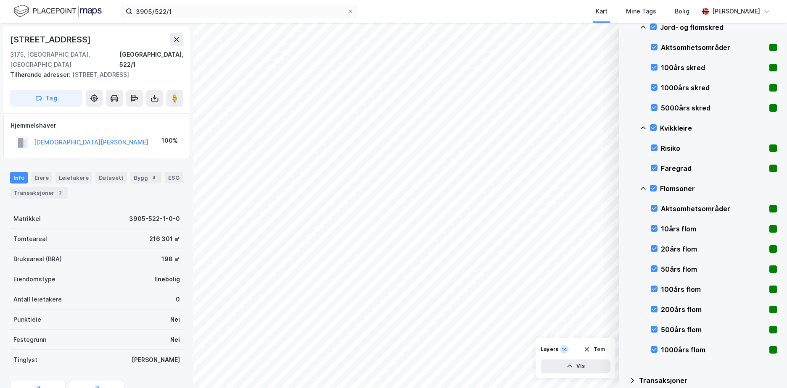
scroll to position [462, 0]
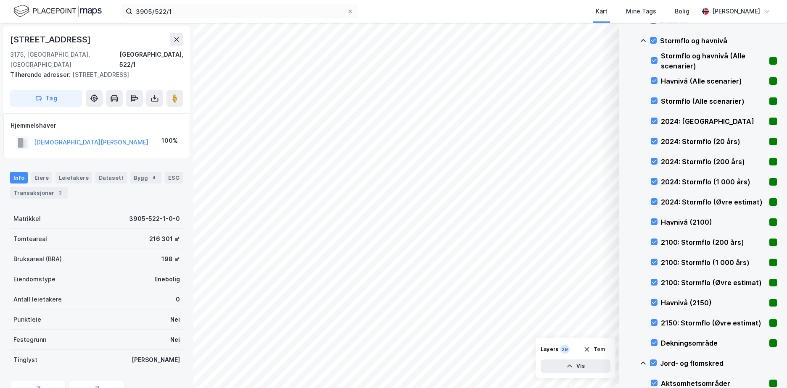
click at [601, 349] on button "Tøm" at bounding box center [594, 349] width 32 height 13
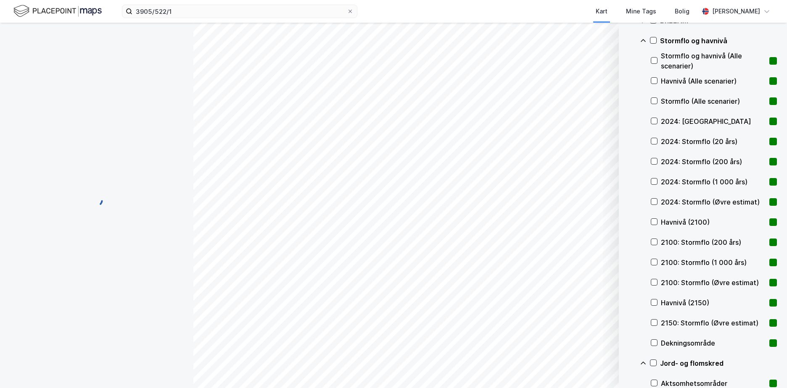
scroll to position [0, 0]
